Goal: Transaction & Acquisition: Obtain resource

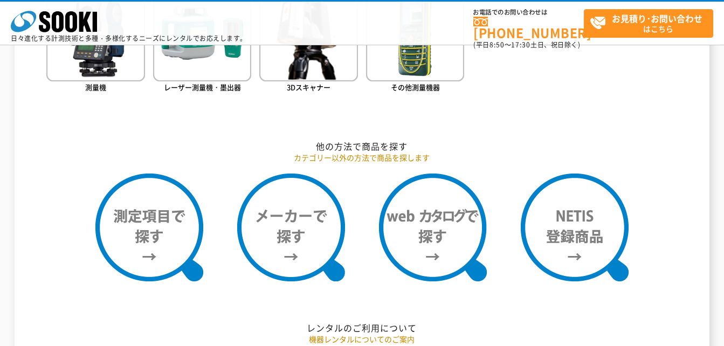
scroll to position [862, 0]
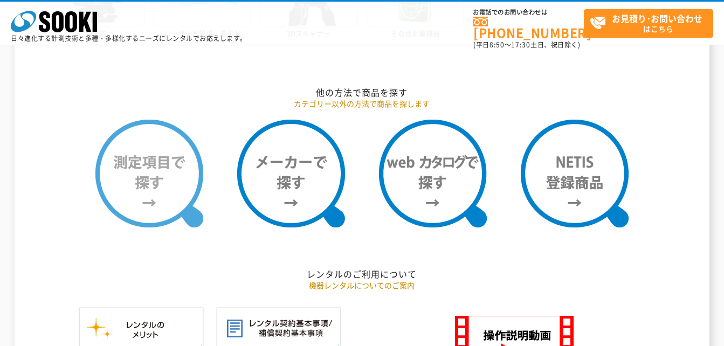
click at [170, 181] on img at bounding box center [149, 174] width 108 height 108
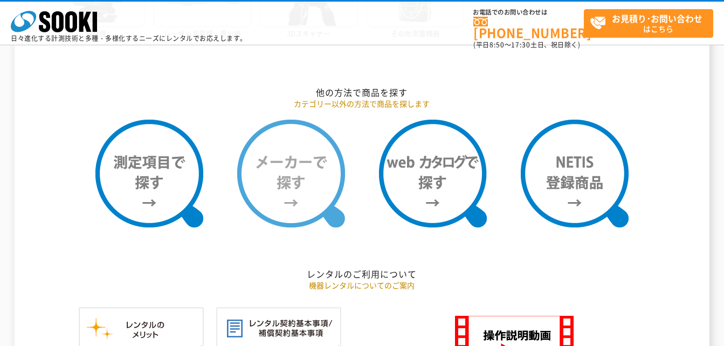
scroll to position [891, 0]
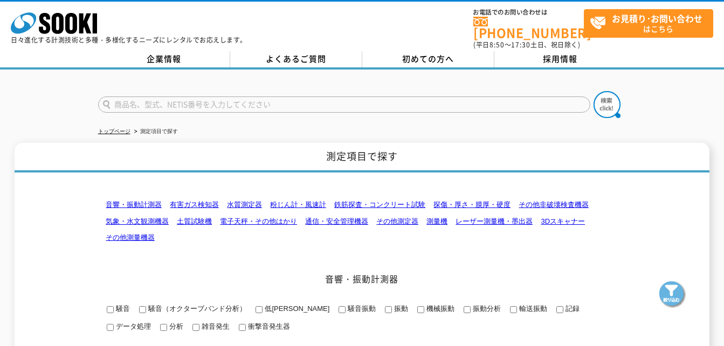
click at [130, 217] on link "気象・水文観測機器" at bounding box center [137, 221] width 63 height 8
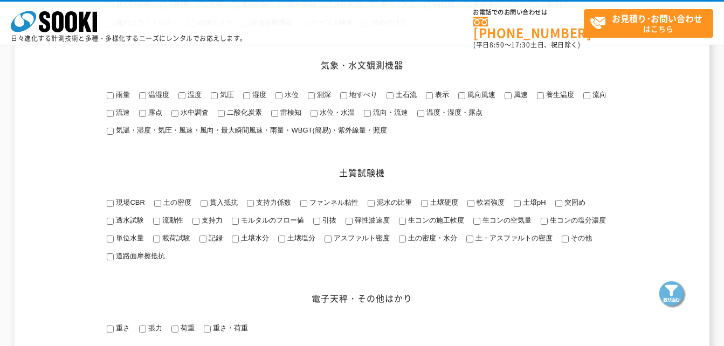
scroll to position [952, 0]
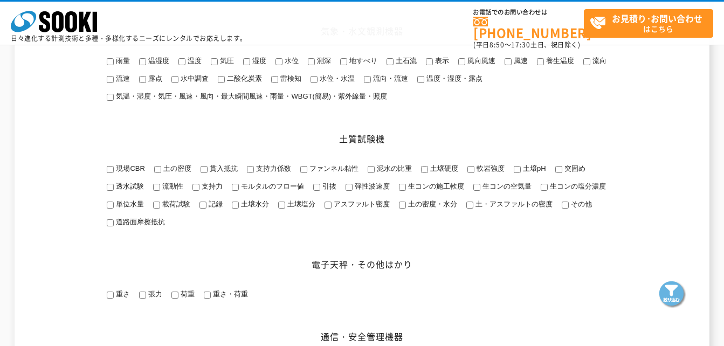
click at [108, 101] on input "気温・湿度・気圧・風速・風向・最大瞬間風速・雨量・WBGT(簡易)・紫外線量・照度" at bounding box center [110, 97] width 7 height 7
checkbox input "true"
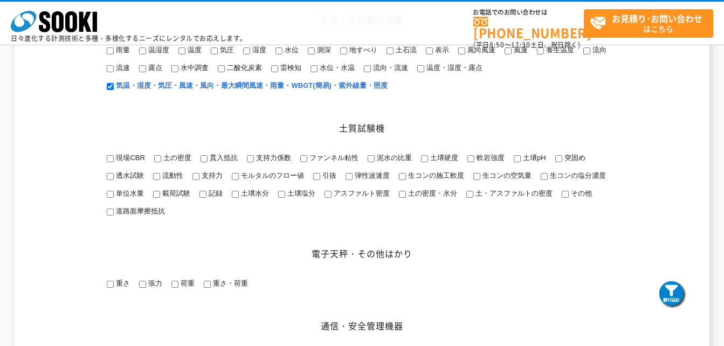
scroll to position [898, 0]
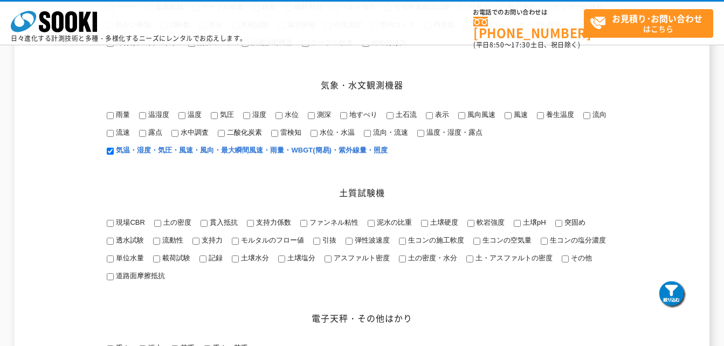
click at [461, 119] on input "風向風速" at bounding box center [461, 115] width 7 height 7
checkbox input "true"
drag, startPoint x: 108, startPoint y: 134, endPoint x: 198, endPoint y: 162, distance: 94.4
click at [110, 119] on input "雨量" at bounding box center [110, 115] width 7 height 7
checkbox input "true"
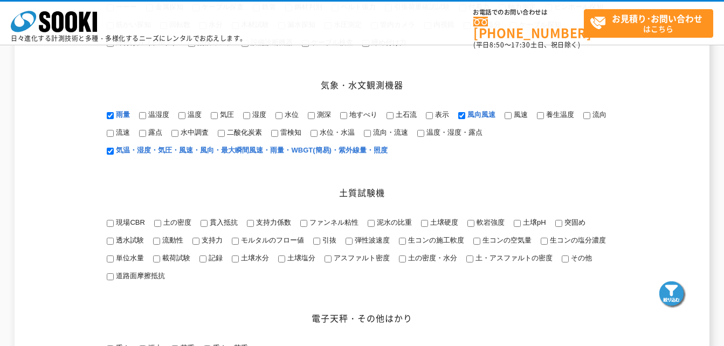
click at [673, 288] on img at bounding box center [672, 294] width 27 height 27
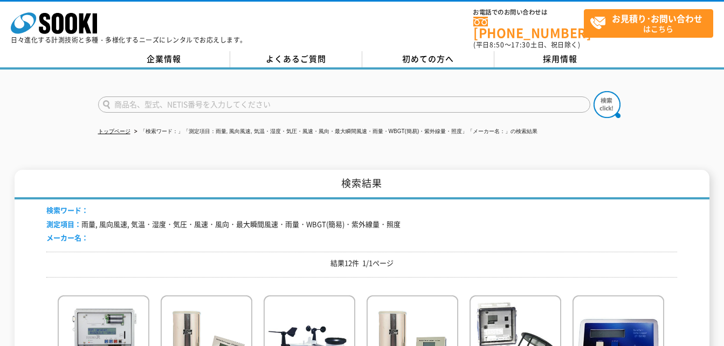
scroll to position [54, 0]
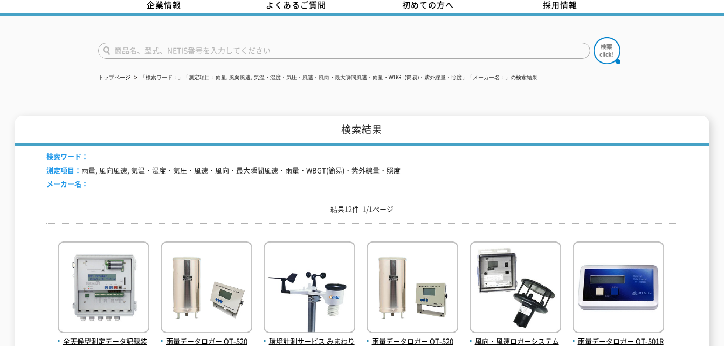
click at [354, 47] on input "text" at bounding box center [344, 51] width 492 height 16
type input "TK-0055"
click at [593, 37] on button at bounding box center [606, 50] width 27 height 27
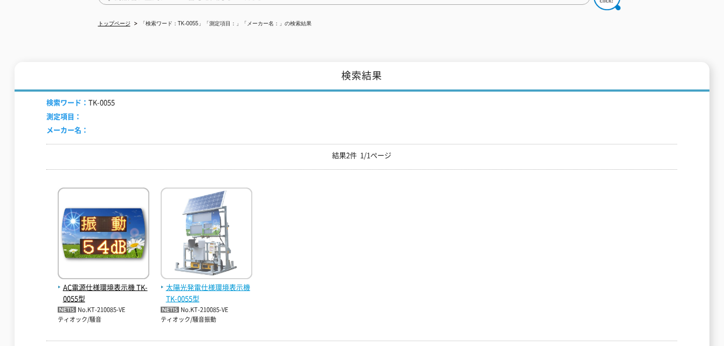
scroll to position [162, 0]
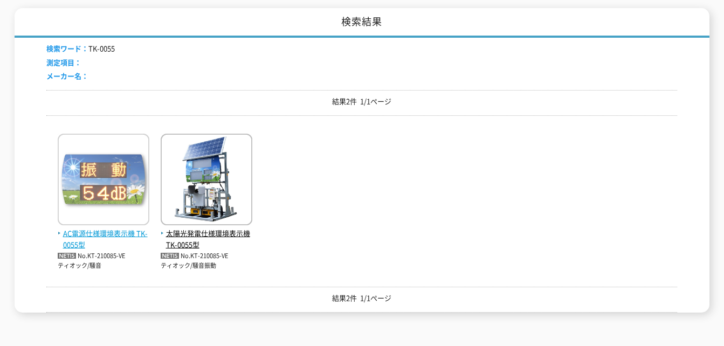
click at [112, 229] on span "AC電源仕様環境表示機 TK-0055型" at bounding box center [104, 239] width 92 height 23
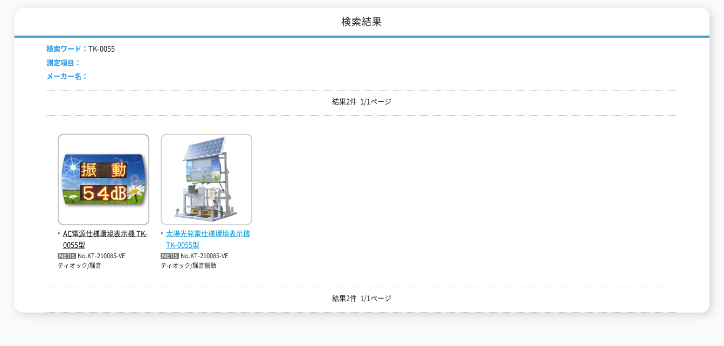
click at [203, 228] on span "太陽光発電仕様環境表示機 TK-0055型" at bounding box center [207, 239] width 92 height 23
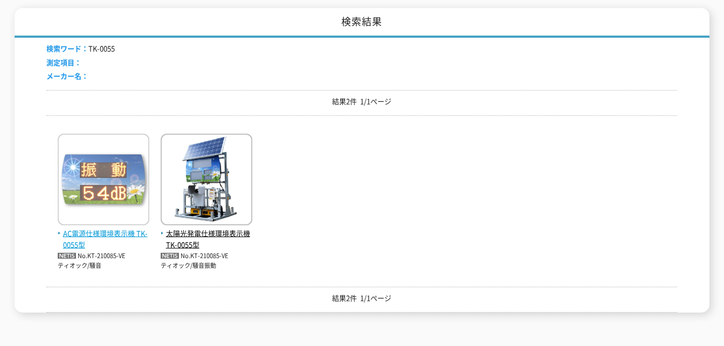
click at [74, 233] on span "AC電源仕様環境表示機 TK-0055型" at bounding box center [104, 239] width 92 height 23
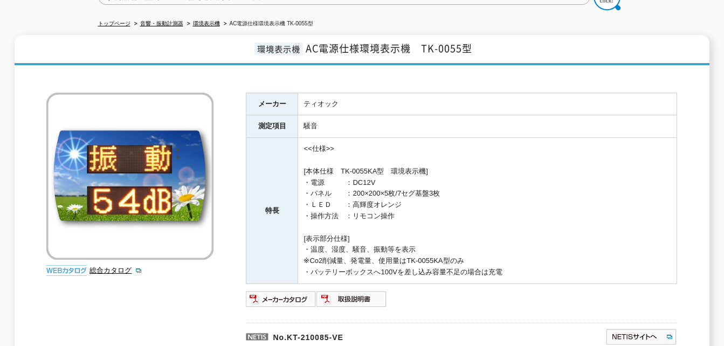
scroll to position [162, 0]
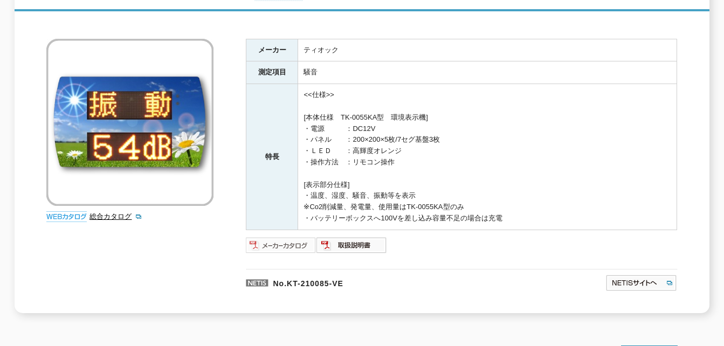
click at [294, 237] on img at bounding box center [281, 245] width 71 height 17
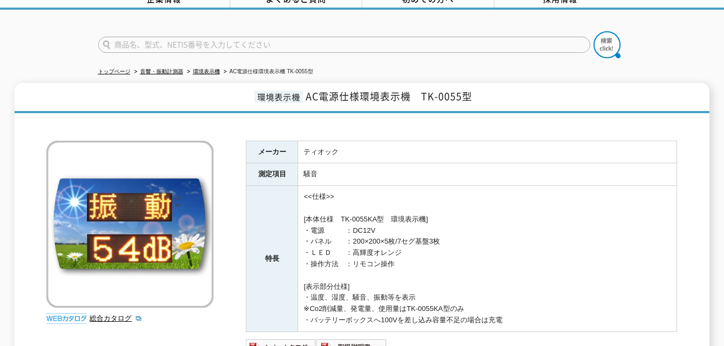
scroll to position [0, 0]
